Goal: Task Accomplishment & Management: Use online tool/utility

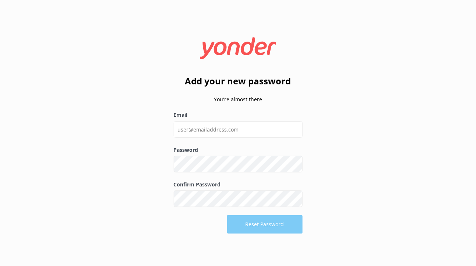
click at [221, 44] on icon at bounding box center [238, 48] width 90 height 22
click at [112, 104] on div "Add your new password You're almost there Email Password Show password Confirm …" at bounding box center [238, 133] width 476 height 266
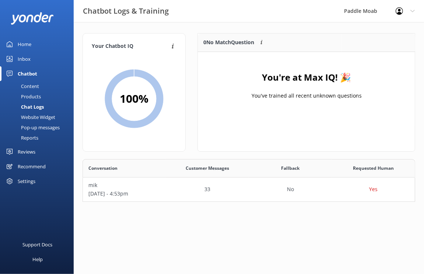
scroll to position [42, 333]
click at [29, 182] on div "Settings" at bounding box center [27, 181] width 18 height 15
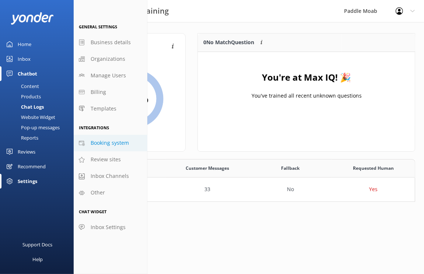
click at [113, 141] on span "Booking system" at bounding box center [110, 143] width 38 height 8
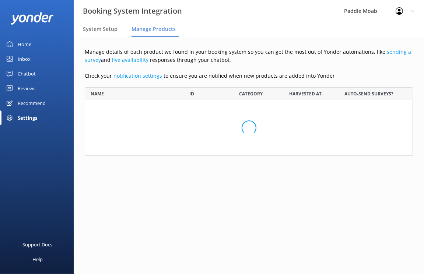
scroll to position [68, 328]
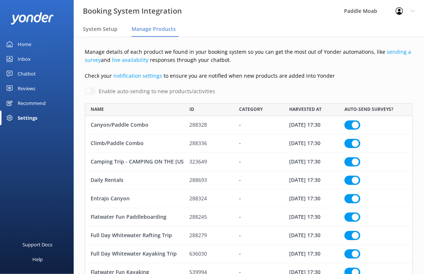
checkbox input "true"
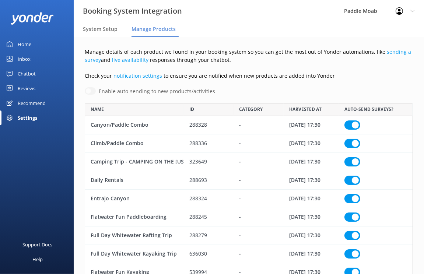
checkbox input "true"
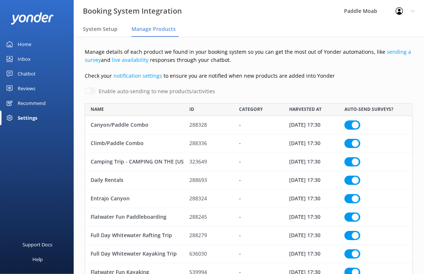
checkbox input "true"
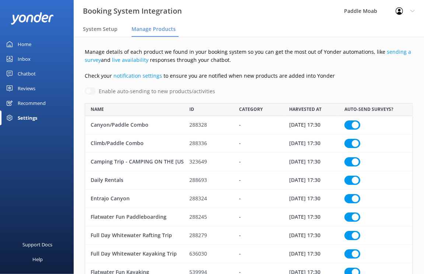
checkbox input "true"
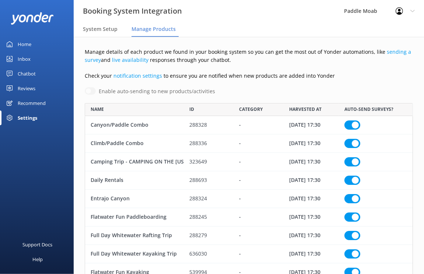
checkbox input "true"
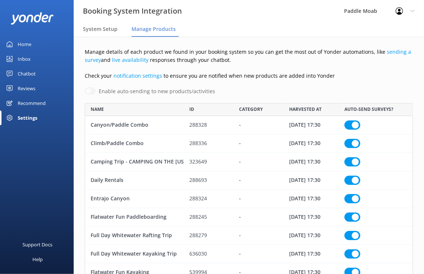
checkbox input "true"
click at [27, 119] on div "Settings" at bounding box center [28, 117] width 20 height 15
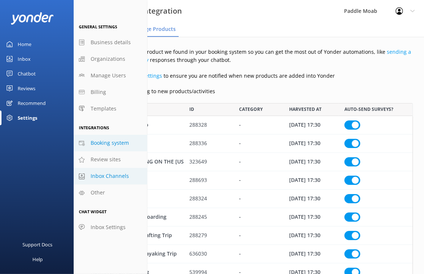
click at [109, 177] on span "Inbox Channels" at bounding box center [110, 176] width 38 height 8
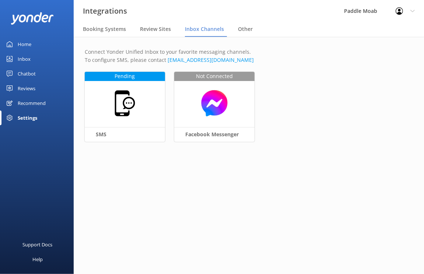
click at [19, 114] on div "Settings" at bounding box center [28, 117] width 20 height 15
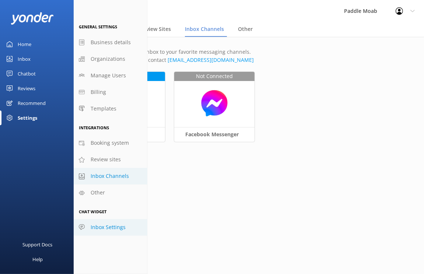
click at [103, 226] on span "Inbox Settings" at bounding box center [108, 227] width 35 height 8
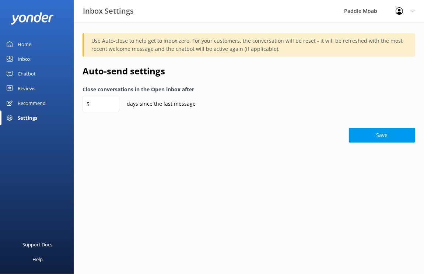
click at [32, 120] on div "Settings" at bounding box center [28, 117] width 20 height 15
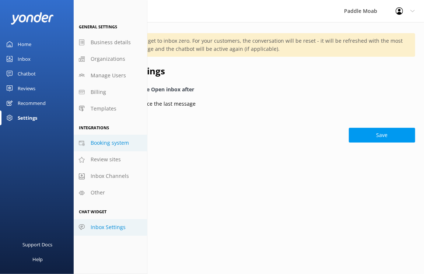
click at [104, 146] on span "Booking system" at bounding box center [110, 143] width 38 height 8
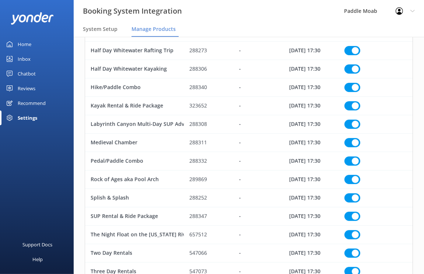
scroll to position [362, 0]
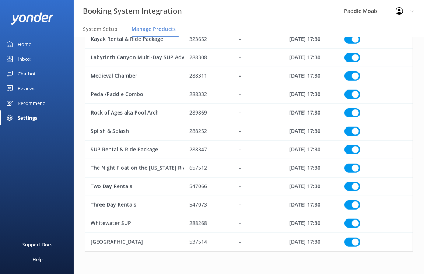
click at [22, 87] on div "Reviews" at bounding box center [27, 88] width 18 height 15
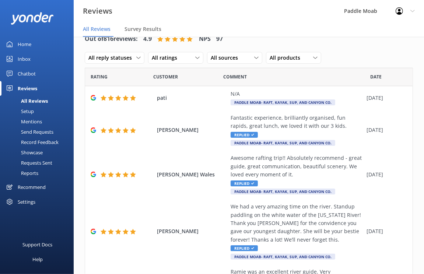
click at [28, 111] on div "Setup" at bounding box center [18, 111] width 29 height 10
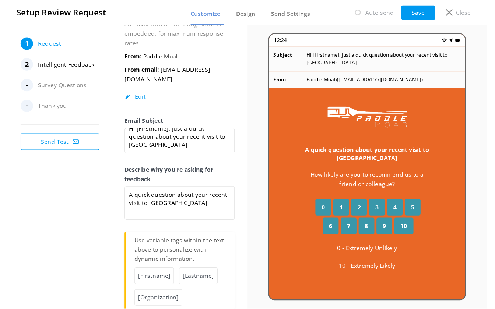
scroll to position [75, 0]
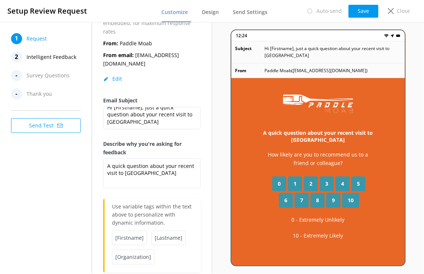
click at [55, 127] on button "Send Test" at bounding box center [46, 125] width 70 height 15
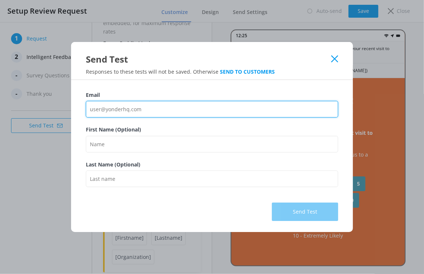
click at [103, 112] on input "Email" at bounding box center [212, 109] width 252 height 17
type input "j.surkes@gmail.com"
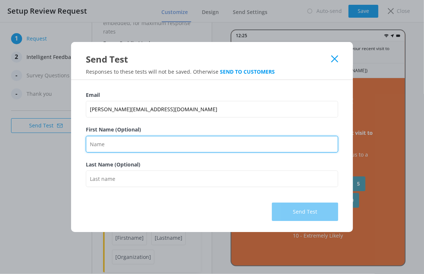
type input "[PERSON_NAME]"
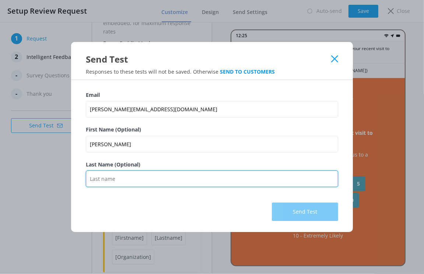
type input "Surkes"
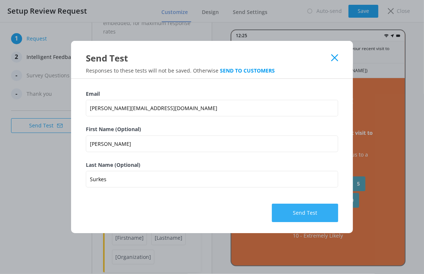
click at [283, 215] on button "Send Test" at bounding box center [305, 213] width 66 height 18
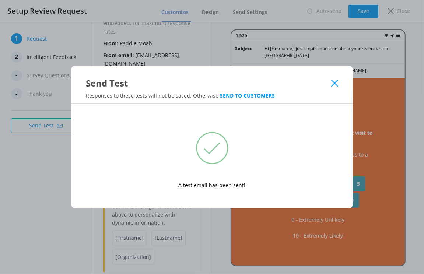
click at [333, 78] on div "Send Test" at bounding box center [212, 77] width 282 height 23
click at [333, 85] on use at bounding box center [334, 83] width 7 height 7
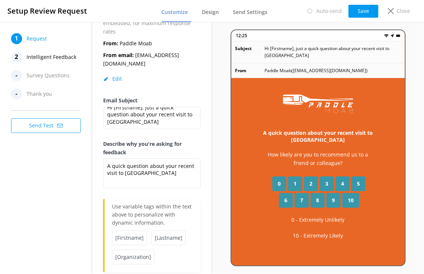
click at [53, 77] on span "Survey Questions" at bounding box center [48, 75] width 43 height 11
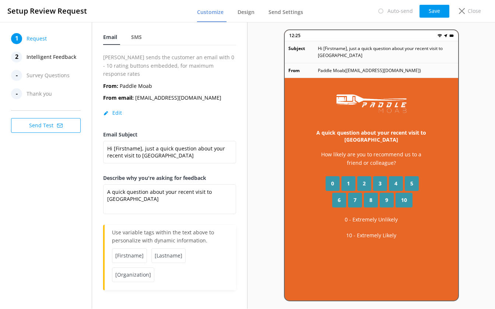
scroll to position [0, 0]
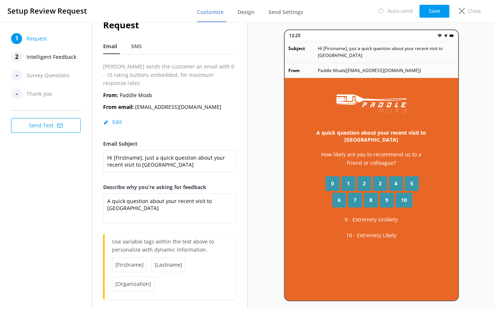
click at [50, 60] on span "Intelligent Feedback" at bounding box center [52, 57] width 50 height 11
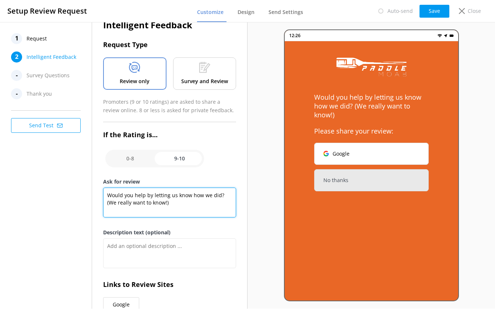
drag, startPoint x: 161, startPoint y: 204, endPoint x: 106, endPoint y: 196, distance: 55.9
click at [106, 196] on textarea "Would you help by letting us know how we did? (We really want to know!)" at bounding box center [169, 203] width 133 height 30
click at [123, 194] on textarea "In this day and age reviews mean so much to us and really help so leaving us" at bounding box center [169, 203] width 133 height 30
click at [193, 203] on textarea "In this industry day and age reviews mean so much to us and really help so leav…" at bounding box center [169, 203] width 133 height 30
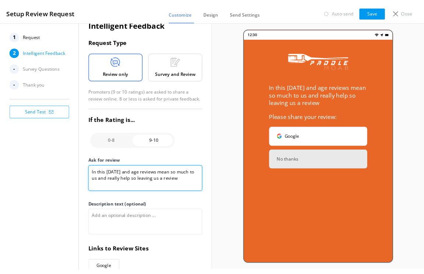
scroll to position [16, 0]
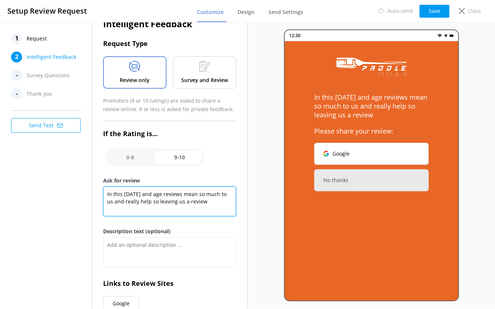
drag, startPoint x: 216, startPoint y: 204, endPoint x: 106, endPoint y: 194, distance: 110.2
click at [106, 194] on textarea "In this industry day and age reviews mean so much to us and really help so leav…" at bounding box center [169, 202] width 133 height 30
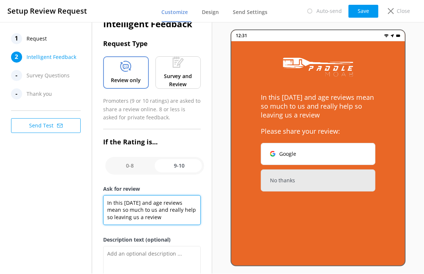
paste textarea "day and age, reviews play a huge role in the success of small businesses like o…"
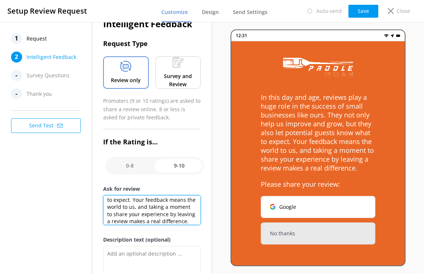
type textarea "In this day and age, reviews play a huge role in the success of small businesse…"
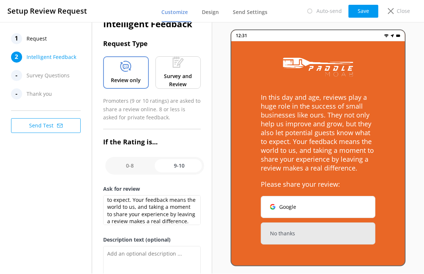
click at [57, 217] on div "1 Request 2 Intelligent Feedback - Survey Questions - Thank you Send Test" at bounding box center [46, 148] width 92 height 252
click at [127, 260] on textarea "Description text (optional)" at bounding box center [152, 261] width 98 height 30
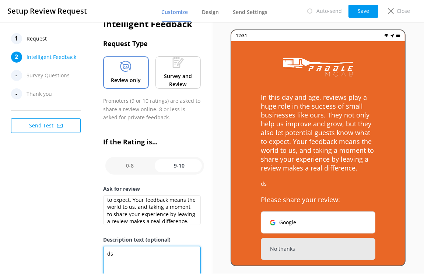
type textarea "d"
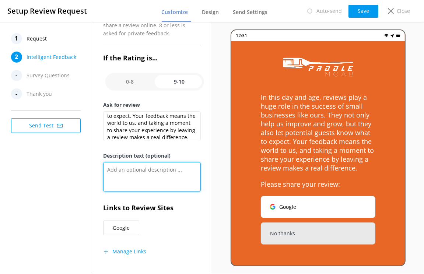
scroll to position [101, 0]
click at [64, 184] on div "1 Request 2 Intelligent Feedback - Survey Questions - Thank you Send Test" at bounding box center [46, 148] width 92 height 252
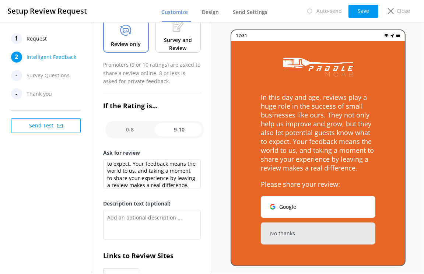
scroll to position [0, 0]
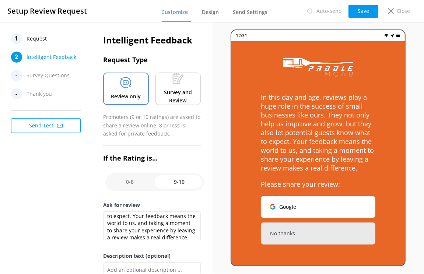
click at [40, 38] on span "Request" at bounding box center [37, 38] width 20 height 11
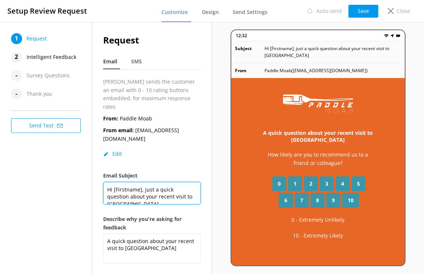
drag, startPoint x: 127, startPoint y: 180, endPoint x: 104, endPoint y: 166, distance: 26.5
click at [104, 182] on textarea "Hi [Firstname], just a quick question about your recent visit to Paddle Moab" at bounding box center [152, 193] width 98 height 22
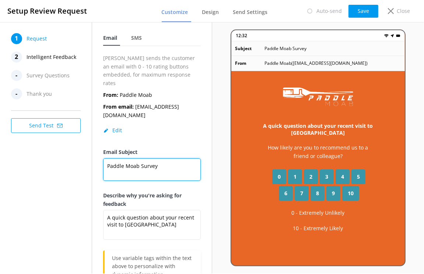
scroll to position [24, 0]
type textarea "Paddle Moab Survey"
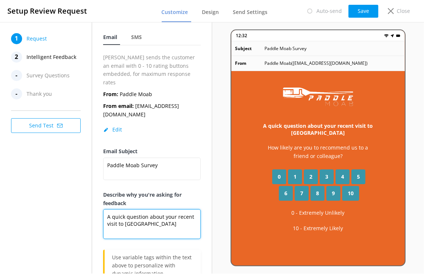
drag, startPoint x: 157, startPoint y: 207, endPoint x: 106, endPoint y: 201, distance: 51.9
click at [106, 209] on textarea "A quick question about your recent visit to Paddle Moab" at bounding box center [152, 224] width 98 height 30
paste textarea "We’d love to hear about your recent Paddle Moab adventure – your opinion matter…"
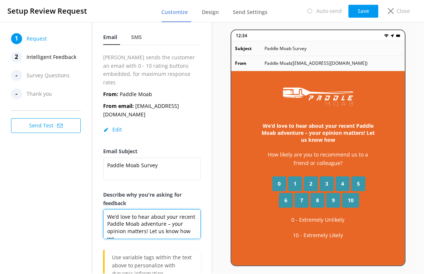
scroll to position [3, 0]
click at [148, 211] on textarea "We’d love to hear about your recent Paddle Moab adventure – your opinion matter…" at bounding box center [152, 224] width 98 height 30
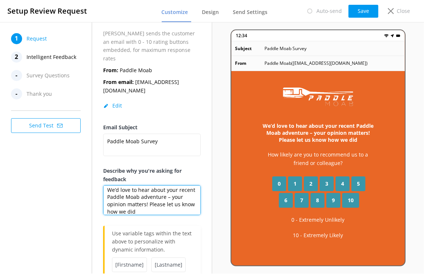
scroll to position [75, 0]
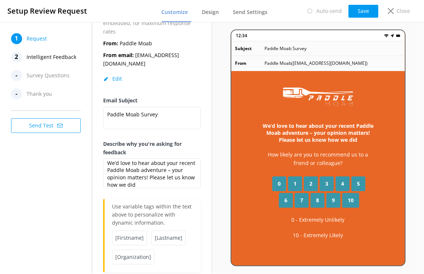
click at [210, 191] on div "Request Email SMS Yonder sends the customer an email with 0 - 10 rating buttons…" at bounding box center [152, 119] width 120 height 344
click at [53, 127] on button "Send Test" at bounding box center [46, 125] width 70 height 15
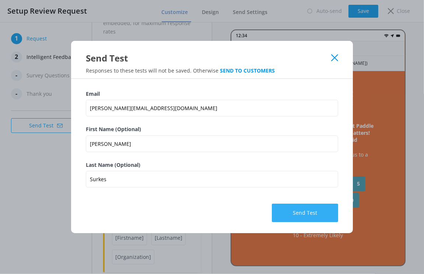
click at [312, 218] on button "Send Test" at bounding box center [305, 213] width 66 height 18
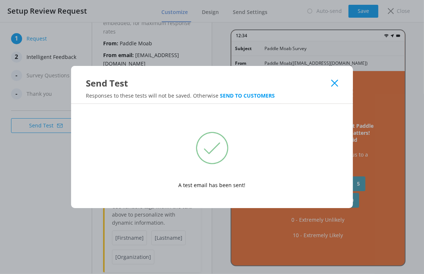
click at [337, 85] on icon at bounding box center [334, 83] width 7 height 7
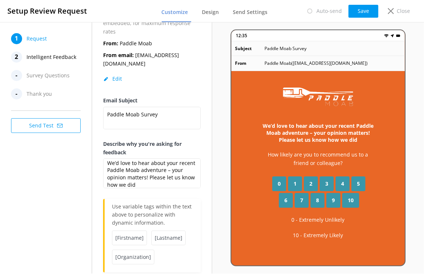
scroll to position [7, 0]
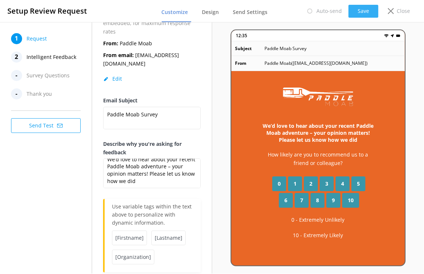
click at [359, 11] on button "Save" at bounding box center [363, 11] width 30 height 13
click at [49, 128] on button "Send Test" at bounding box center [46, 125] width 70 height 15
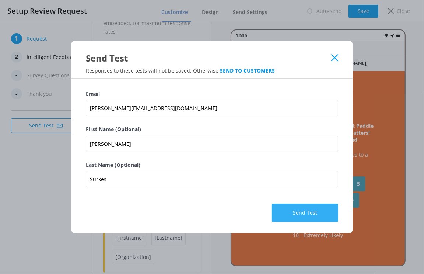
click at [302, 216] on button "Send Test" at bounding box center [305, 213] width 66 height 18
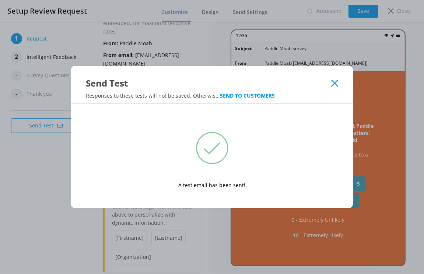
click at [335, 84] on use at bounding box center [334, 83] width 7 height 7
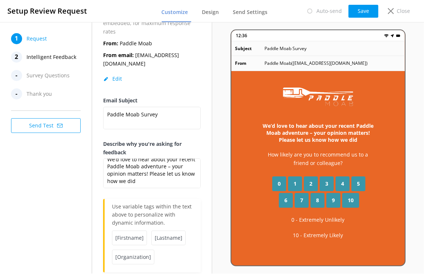
scroll to position [0, 0]
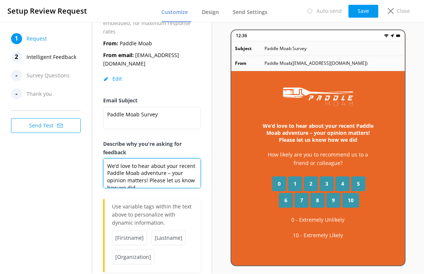
click at [170, 158] on textarea "We’d love to hear about your recent Paddle Moab adventure – your opinion matter…" at bounding box center [152, 173] width 98 height 30
drag, startPoint x: 127, startPoint y: 163, endPoint x: 166, endPoint y: 159, distance: 39.3
click at [166, 159] on textarea "We’d love to hear about your recent Paddle Moab adventure,your opinion matters!…" at bounding box center [152, 173] width 98 height 30
click at [166, 164] on textarea "We’d love to hear about your recent Paddle Moab adventure, please let us know h…" at bounding box center [152, 173] width 98 height 30
paste textarea "your opinion matters!"
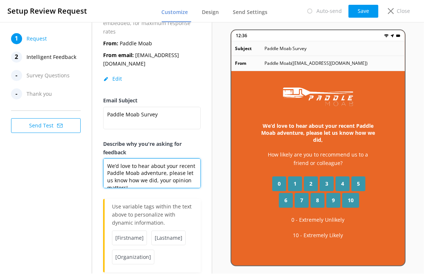
scroll to position [3, 0]
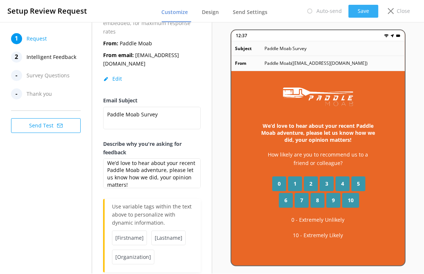
click at [369, 10] on button "Save" at bounding box center [363, 11] width 30 height 13
click at [359, 12] on button "Save" at bounding box center [363, 11] width 30 height 13
click at [64, 122] on button "Send Test" at bounding box center [46, 125] width 70 height 15
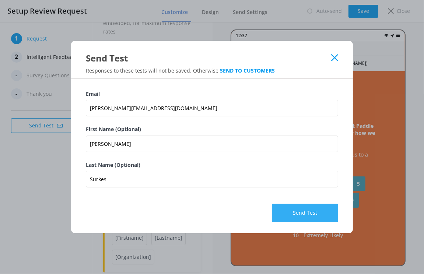
click at [313, 209] on button "Send Test" at bounding box center [305, 213] width 66 height 18
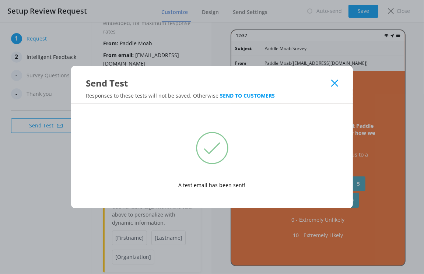
click at [336, 82] on use at bounding box center [334, 83] width 7 height 7
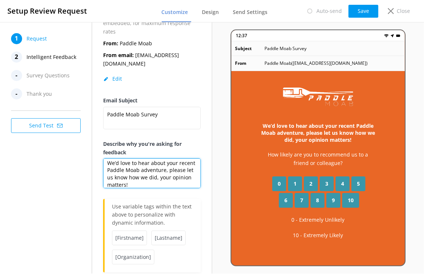
click at [166, 158] on textarea "We’d love to hear about your recent Paddle Moab adventure, please let us know h…" at bounding box center [152, 173] width 98 height 30
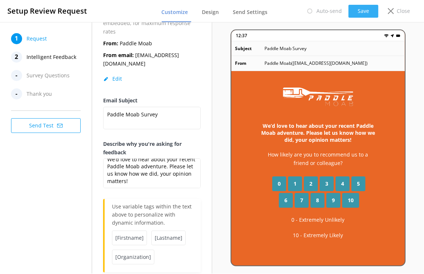
click at [361, 12] on button "Save" at bounding box center [363, 11] width 30 height 13
click at [18, 77] on div "-" at bounding box center [16, 75] width 11 height 11
click at [36, 76] on span "Survey Questions" at bounding box center [48, 75] width 43 height 11
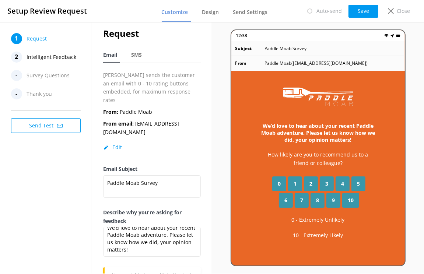
scroll to position [0, 0]
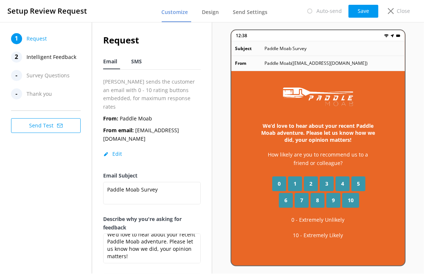
click at [139, 60] on span "SMS" at bounding box center [136, 61] width 11 height 7
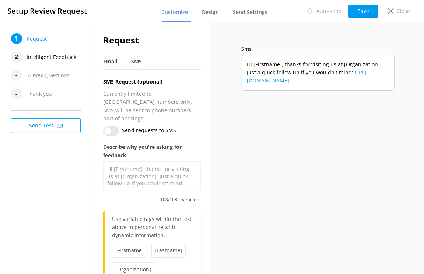
click at [115, 63] on span "Email" at bounding box center [110, 61] width 14 height 7
type textarea "We’d love to hear about your recent Paddle Moab adventure. Please let us know h…"
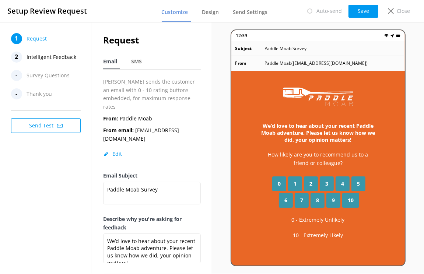
click at [116, 150] on button "Edit" at bounding box center [112, 153] width 19 height 7
select select "America/Denver"
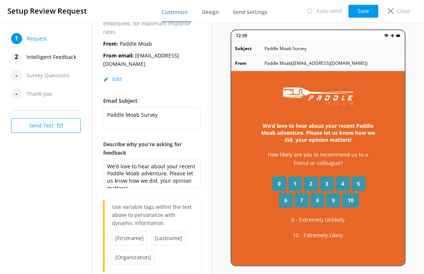
scroll to position [75, 0]
click at [45, 40] on span "Request" at bounding box center [37, 38] width 20 height 11
click at [34, 38] on span "Request" at bounding box center [37, 38] width 20 height 11
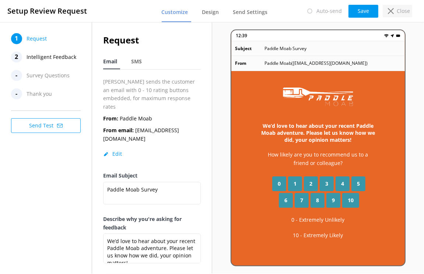
click at [391, 13] on icon at bounding box center [391, 11] width 6 height 6
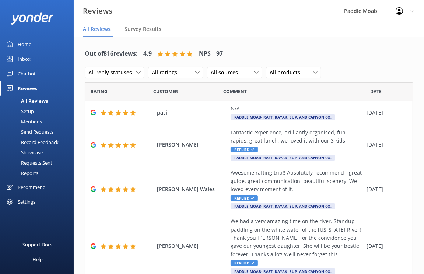
click at [30, 110] on div "Setup" at bounding box center [18, 111] width 29 height 10
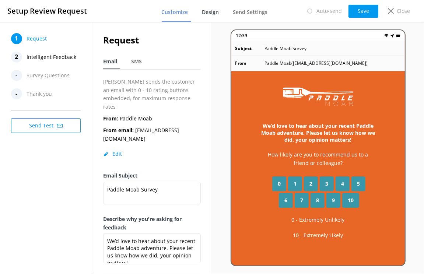
click at [205, 10] on span "Design" at bounding box center [210, 11] width 17 height 7
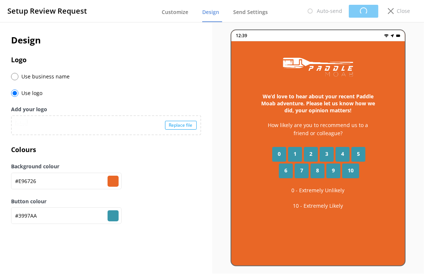
type input "#e96726"
type input "#3997aa"
click at [177, 11] on span "Customize" at bounding box center [175, 11] width 27 height 7
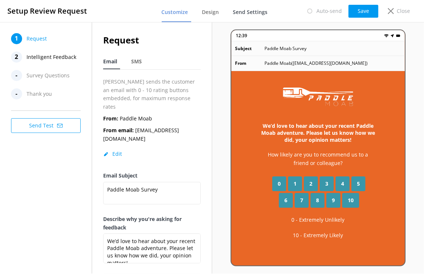
click at [259, 15] on span "Send Settings" at bounding box center [250, 11] width 35 height 7
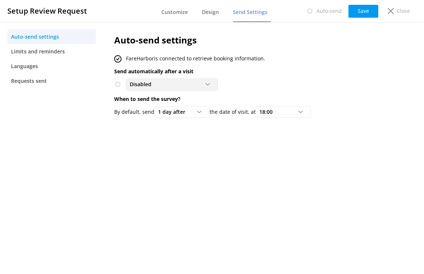
click at [169, 83] on div "Disabled" at bounding box center [172, 84] width 88 height 8
click at [164, 112] on div "To customers from FareHarbor" at bounding box center [162, 114] width 65 height 7
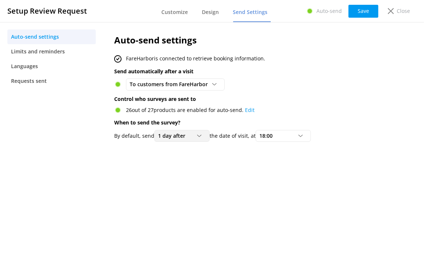
click at [180, 135] on span "1 day after" at bounding box center [174, 136] width 32 height 8
click at [180, 148] on div "Same day as" at bounding box center [171, 150] width 26 height 7
click at [282, 134] on div "18:00" at bounding box center [283, 136] width 52 height 8
click at [282, 210] on link "8:00" at bounding box center [289, 211] width 66 height 15
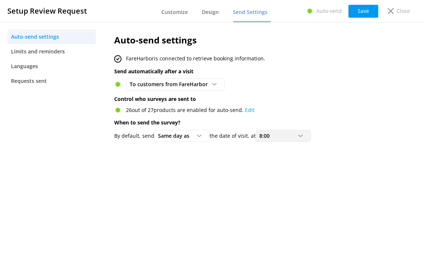
click at [296, 133] on div "8:00" at bounding box center [283, 136] width 52 height 8
click at [267, 207] on div "20:00" at bounding box center [265, 210] width 11 height 7
click at [362, 7] on button "Save" at bounding box center [363, 11] width 30 height 13
click at [25, 49] on span "Limits and reminders" at bounding box center [38, 52] width 54 height 8
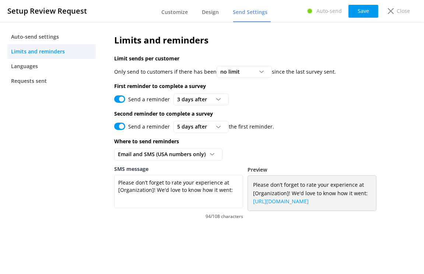
click at [121, 124] on input "Send a reminder" at bounding box center [119, 126] width 11 height 7
checkbox input "false"
click at [38, 82] on span "Requests sent" at bounding box center [29, 81] width 36 height 8
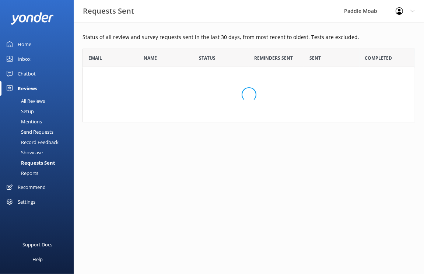
scroll to position [74, 333]
click at [31, 101] on div "All Reviews" at bounding box center [24, 101] width 41 height 10
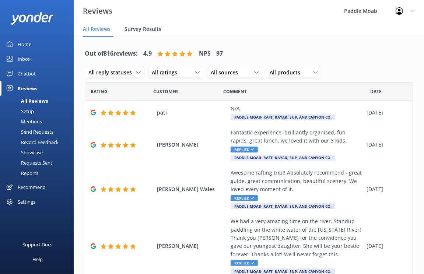
click at [138, 32] on span "Survey Results" at bounding box center [142, 28] width 37 height 7
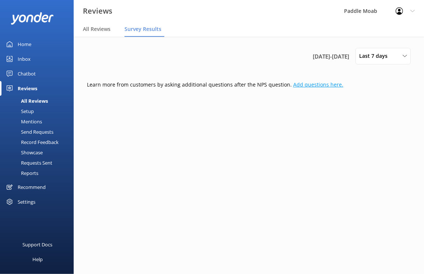
click at [299, 86] on link "Add questions here." at bounding box center [318, 84] width 50 height 7
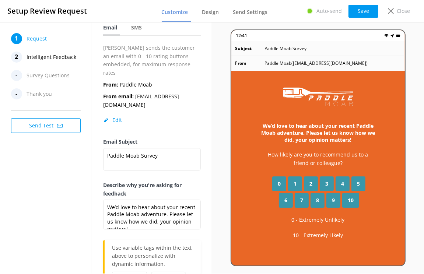
scroll to position [75, 0]
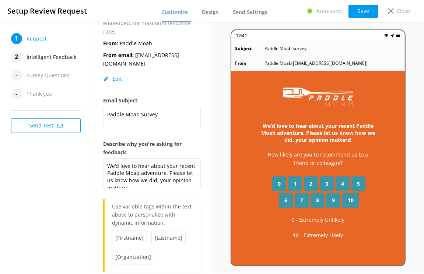
click at [154, 203] on p "Use variable tags within the text above to personalize with dynamic information." at bounding box center [152, 217] width 81 height 28
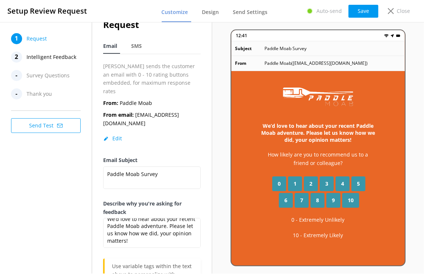
scroll to position [0, 0]
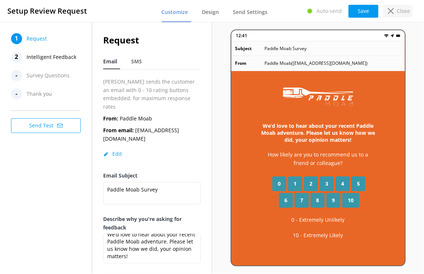
click at [390, 8] on icon at bounding box center [391, 11] width 6 height 6
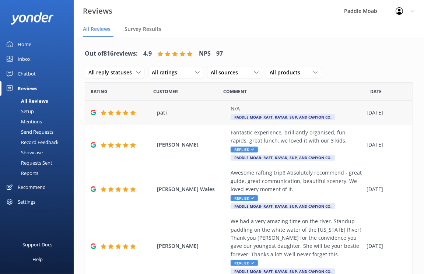
click at [242, 113] on div "N/A Paddle Moab- Raft, Kayak, SUP, and Canyon Co." at bounding box center [297, 113] width 132 height 17
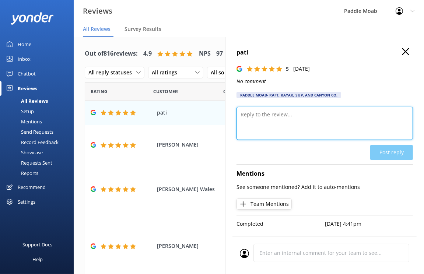
click at [245, 122] on textarea at bounding box center [324, 123] width 176 height 33
click at [279, 117] on textarea at bounding box center [324, 123] width 176 height 33
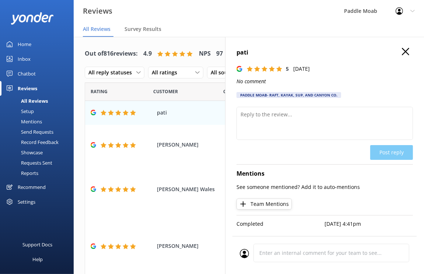
click at [402, 52] on icon at bounding box center [405, 51] width 7 height 7
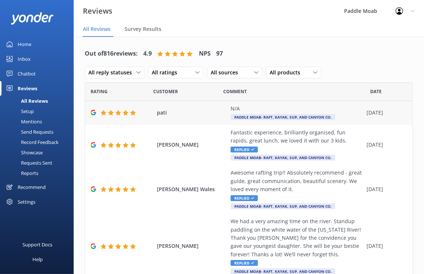
click at [300, 118] on span "Paddle Moab- Raft, Kayak, SUP, and Canyon Co." at bounding box center [283, 117] width 105 height 6
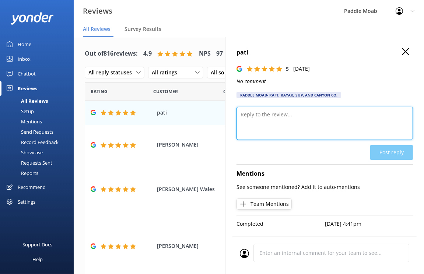
click at [276, 132] on textarea at bounding box center [324, 123] width 176 height 33
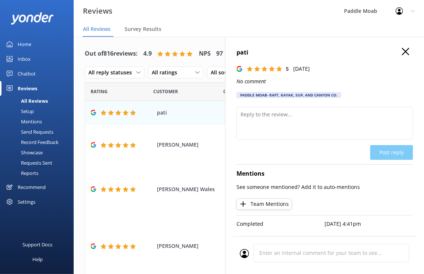
click at [405, 53] on icon at bounding box center [405, 51] width 7 height 7
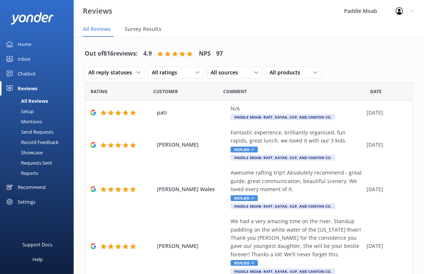
click at [184, 53] on use at bounding box center [182, 54] width 6 height 6
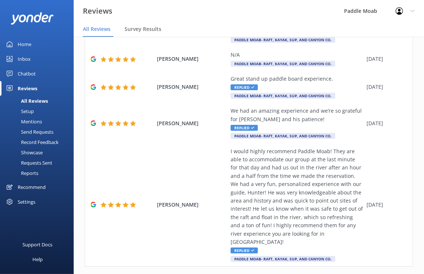
click at [28, 102] on div "All Reviews" at bounding box center [25, 101] width 43 height 10
click at [29, 119] on div "Mentions" at bounding box center [23, 121] width 38 height 10
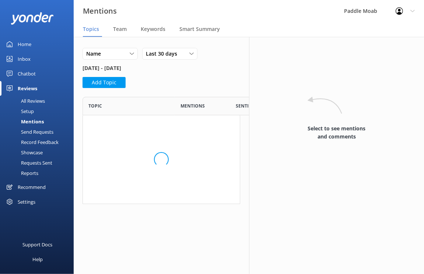
scroll to position [107, 157]
click at [29, 130] on div "Send Requests" at bounding box center [28, 132] width 49 height 10
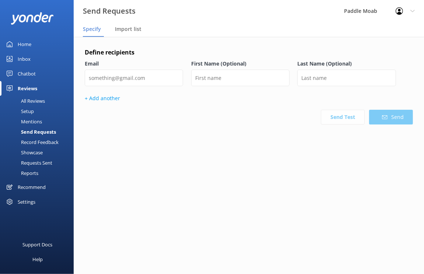
click at [30, 138] on div "Record Feedback" at bounding box center [31, 142] width 54 height 10
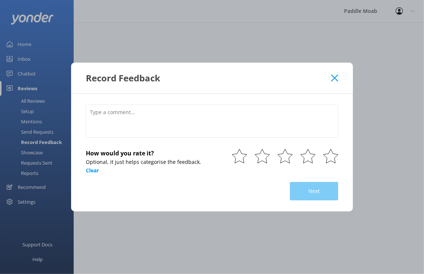
click at [334, 81] on icon at bounding box center [334, 77] width 7 height 7
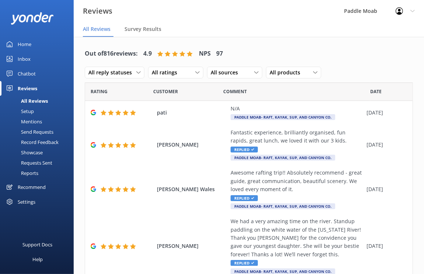
click at [29, 154] on div "Showcase" at bounding box center [23, 152] width 38 height 10
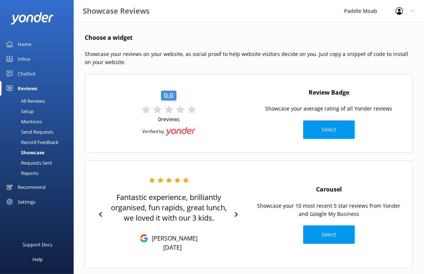
click at [29, 162] on div "Requests Sent" at bounding box center [28, 163] width 48 height 10
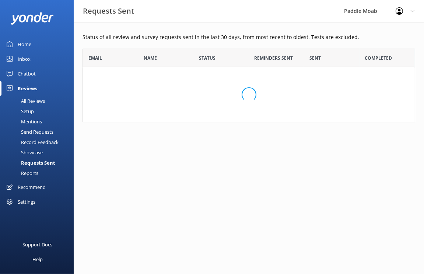
scroll to position [74, 333]
click at [31, 171] on div "Reports" at bounding box center [21, 173] width 34 height 10
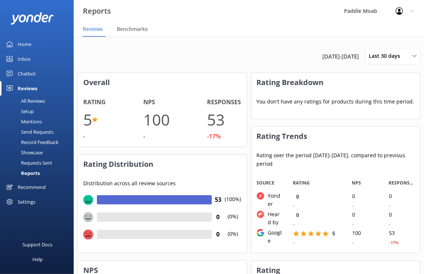
click at [28, 71] on div "Chatbot" at bounding box center [27, 73] width 18 height 15
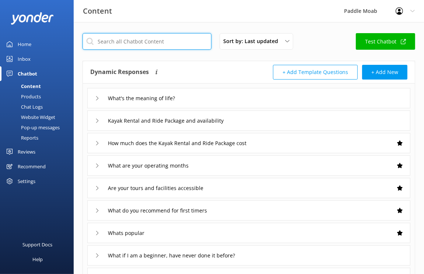
click at [150, 40] on input "text" at bounding box center [146, 41] width 129 height 17
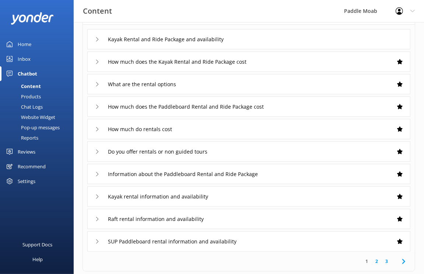
scroll to position [55, 0]
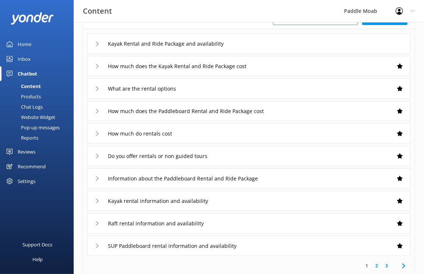
type input "rent"
click at [207, 49] on input "Information about the Paddleboard Rental and Ride Package" at bounding box center [176, 43] width 144 height 11
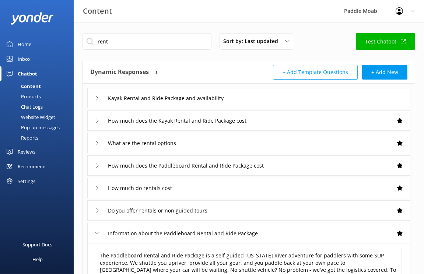
click at [312, 72] on button "+ Add Template Questions" at bounding box center [315, 72] width 85 height 15
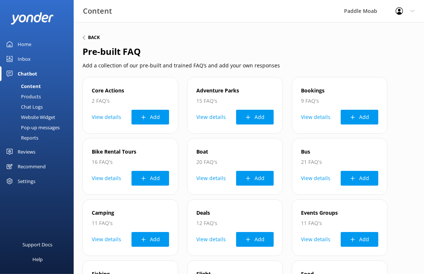
click at [89, 37] on h6 "Back" at bounding box center [94, 37] width 12 height 4
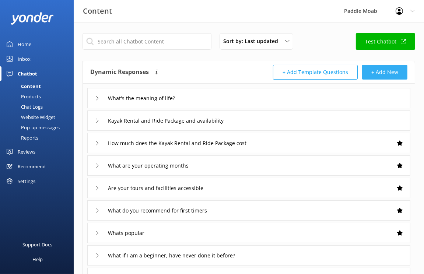
click at [389, 68] on button "+ Add New" at bounding box center [384, 72] width 45 height 15
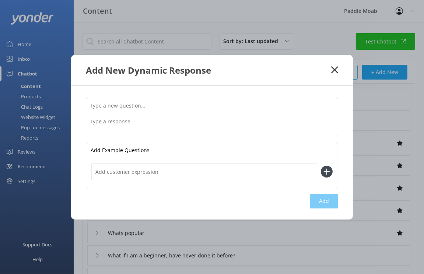
click at [173, 105] on input "text" at bounding box center [212, 105] width 252 height 17
type input "How does the Rent and Ride work?"
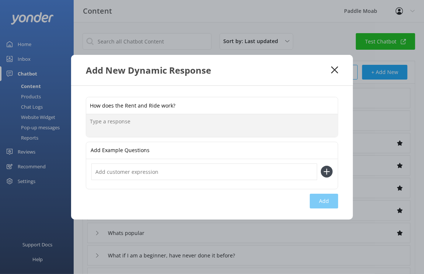
click at [173, 126] on textarea at bounding box center [212, 125] width 252 height 23
paste textarea "Step 1: We meet you at Lion’s Park just 2 miles south of Arches National Park. …"
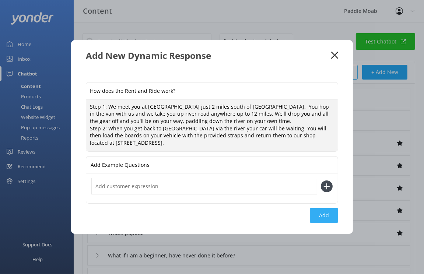
type textarea "Step 1: We meet you at Lion’s Park just 2 miles south of Arches National Park. …"
click at [318, 219] on button "Add" at bounding box center [324, 215] width 28 height 15
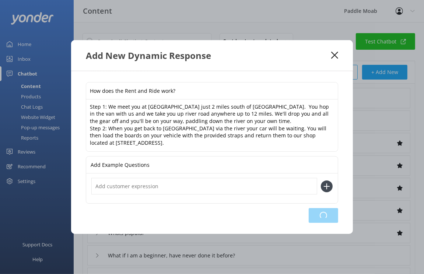
type input "How does the Rent and Ride work?"
type input "What's the meaning of life?"
type input "Kayak Rental and Ride Package and availability"
type input "How much does the Kayak Rental and Ride Package cost"
type input "What are your operating months"
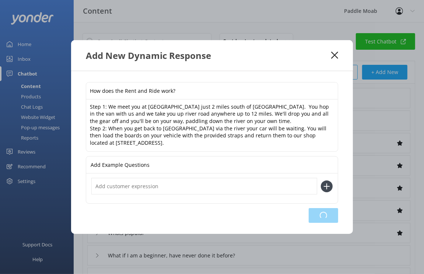
type input "Are your tours and facilities accessible"
type input "What do you recommend for first timers"
type input "Whats popular"
type input "What if I am a beginner, have never done it before?"
type input "How much should I tip"
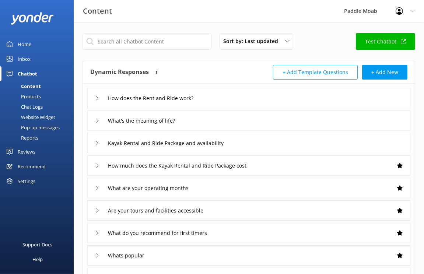
click at [34, 96] on div "Products" at bounding box center [22, 96] width 36 height 10
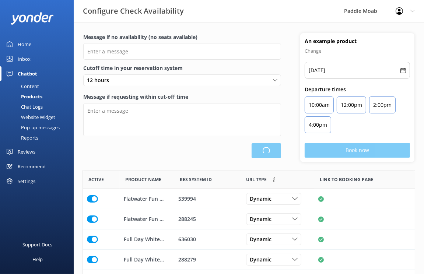
scroll to position [221, 332]
type input "There are no seats available, please check an alternative day"
type textarea "Our online booking system closes {hours} prior to departure. Please contact us …"
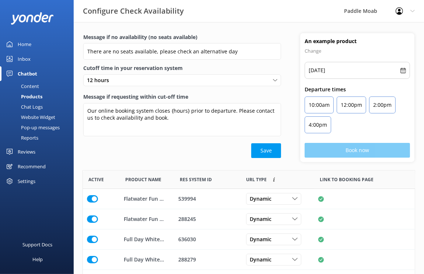
click at [33, 104] on div "Chat Logs" at bounding box center [23, 107] width 38 height 10
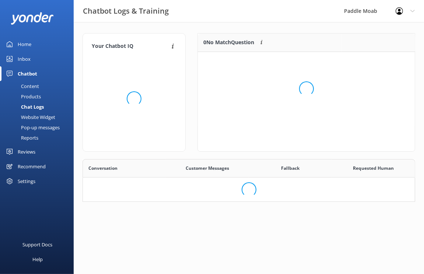
scroll to position [42, 333]
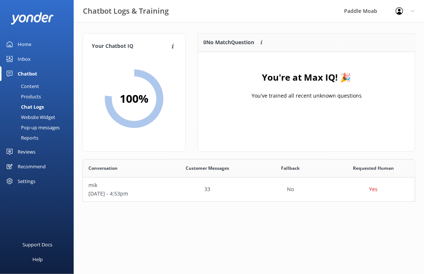
click at [32, 116] on div "Website Widget" at bounding box center [29, 117] width 51 height 10
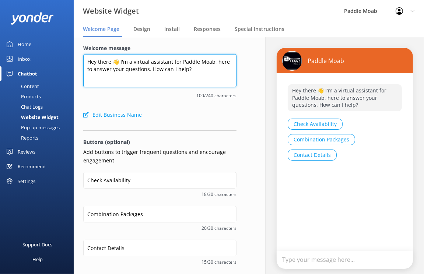
drag, startPoint x: 169, startPoint y: 61, endPoint x: 128, endPoint y: 64, distance: 40.9
click at [128, 64] on textarea "Hey there 👋 I'm a virtual assistant for Paddle Moab, here to answer your questi…" at bounding box center [159, 70] width 153 height 33
click at [205, 63] on textarea "Hey there 👋 I've been put here by Paddle Moab, here to answer your questions. H…" at bounding box center [159, 70] width 153 height 33
drag, startPoint x: 110, startPoint y: 62, endPoint x: 87, endPoint y: 62, distance: 23.6
click at [87, 62] on textarea "Hey there 👋 I've been put here by Paddle Moab, I am here to answer your questio…" at bounding box center [159, 70] width 153 height 33
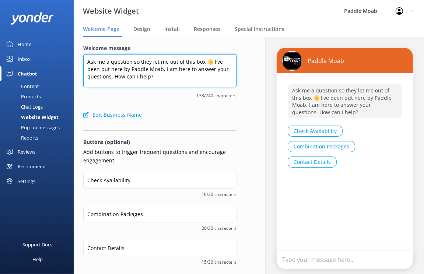
drag, startPoint x: 150, startPoint y: 68, endPoint x: 205, endPoint y: 63, distance: 55.2
click at [205, 63] on textarea "Ask me a question so they let me out of this box 👋 I've been put here by Paddle…" at bounding box center [159, 70] width 153 height 33
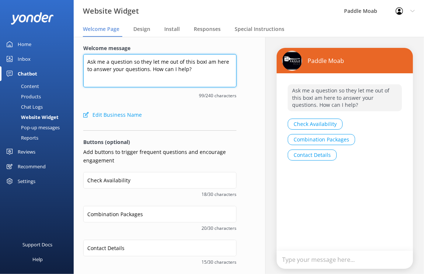
click at [200, 70] on textarea "Ask me a question so they let me out of this boxI am here to answer your questi…" at bounding box center [159, 70] width 153 height 33
click at [202, 62] on textarea "Ask me a question so they let me out of this boxI am here to answer your questi…" at bounding box center [159, 70] width 153 height 33
click at [88, 62] on textarea "Ask me a question so they let me out of this box! I am here to answer your ques…" at bounding box center [159, 70] width 153 height 33
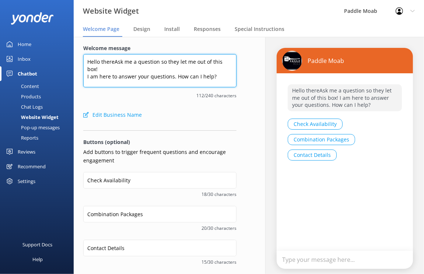
type textarea "Hello thereAsk me a question so they let me out of this box! I am here to answe…"
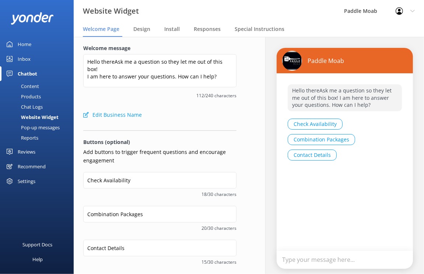
click at [33, 82] on div "Content" at bounding box center [21, 86] width 35 height 10
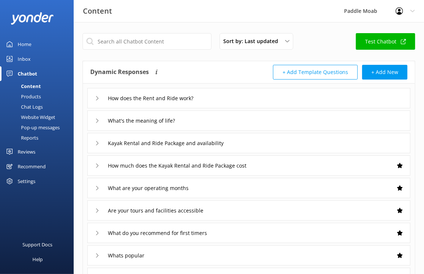
click at [28, 117] on div "Website Widget" at bounding box center [29, 117] width 51 height 10
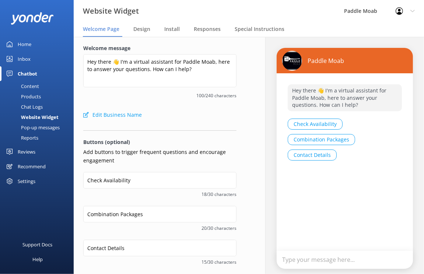
click at [28, 128] on div "Pop-up messages" at bounding box center [31, 127] width 55 height 10
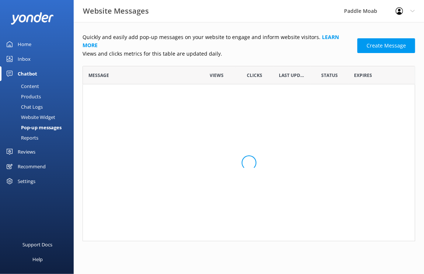
scroll to position [175, 333]
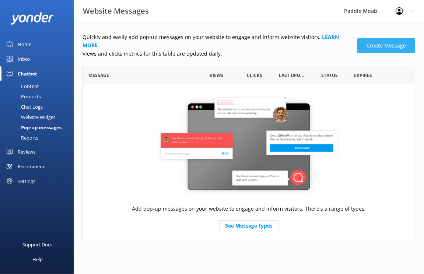
click at [385, 38] on link "Create Message" at bounding box center [386, 45] width 58 height 15
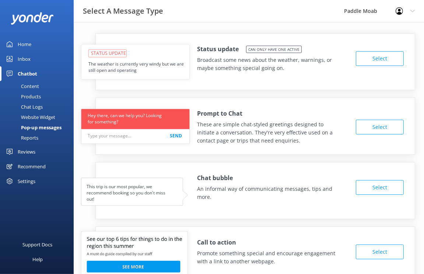
click at [30, 119] on div "Website Widget" at bounding box center [29, 117] width 51 height 10
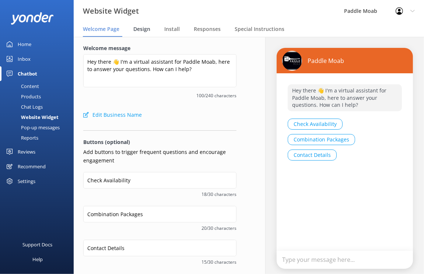
click at [141, 24] on div "Design" at bounding box center [143, 29] width 20 height 15
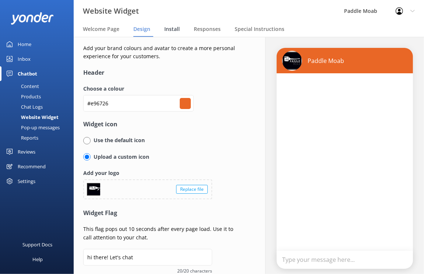
click at [171, 31] on span "Install" at bounding box center [171, 28] width 15 height 7
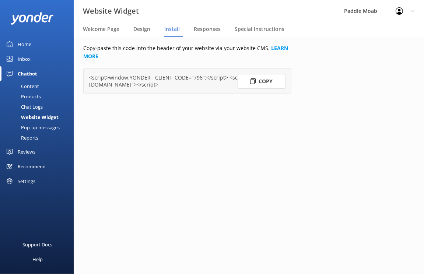
click at [258, 77] on button "Copy" at bounding box center [262, 81] width 48 height 15
drag, startPoint x: 84, startPoint y: 49, endPoint x: 263, endPoint y: 50, distance: 178.6
click at [263, 50] on p "Copy-paste this code into the header of your website via your website CMS. LEAR…" at bounding box center [187, 52] width 208 height 17
copy p "Copy-paste this code into the header of your website via your website CMS"
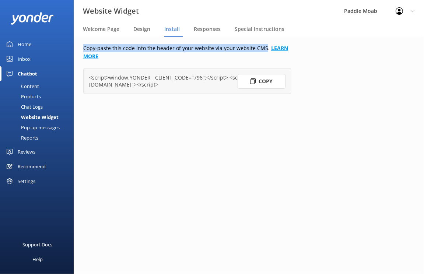
click at [277, 49] on link "LEARN MORE" at bounding box center [185, 52] width 205 height 15
